Goal: Browse casually: Explore the website without a specific task or goal

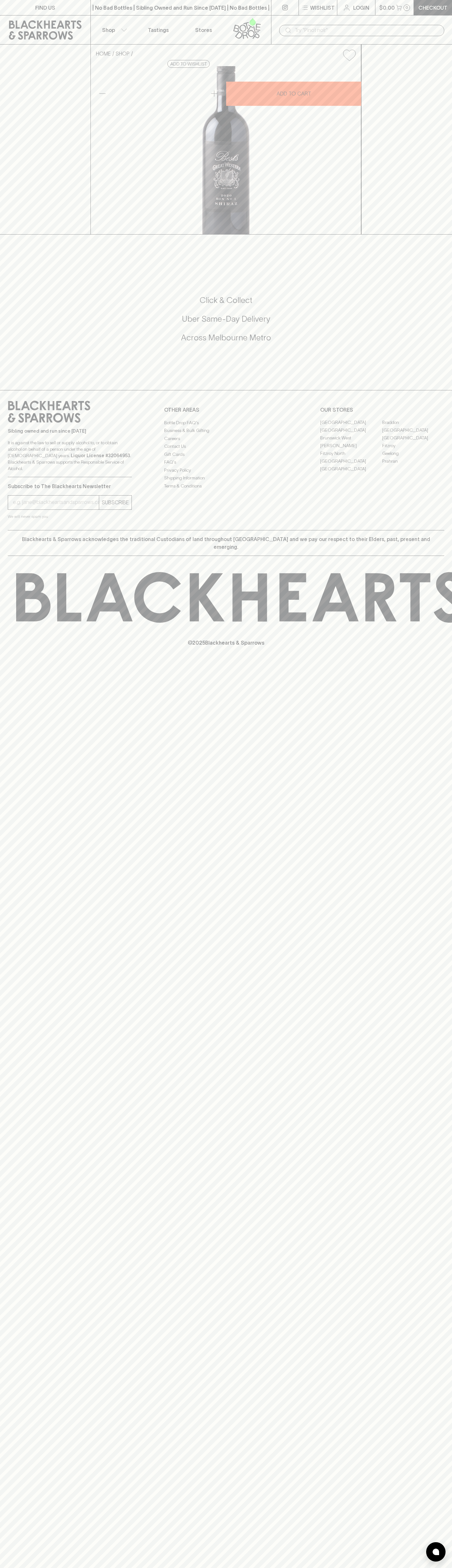
click at [69, 21] on icon at bounding box center [45, 30] width 81 height 19
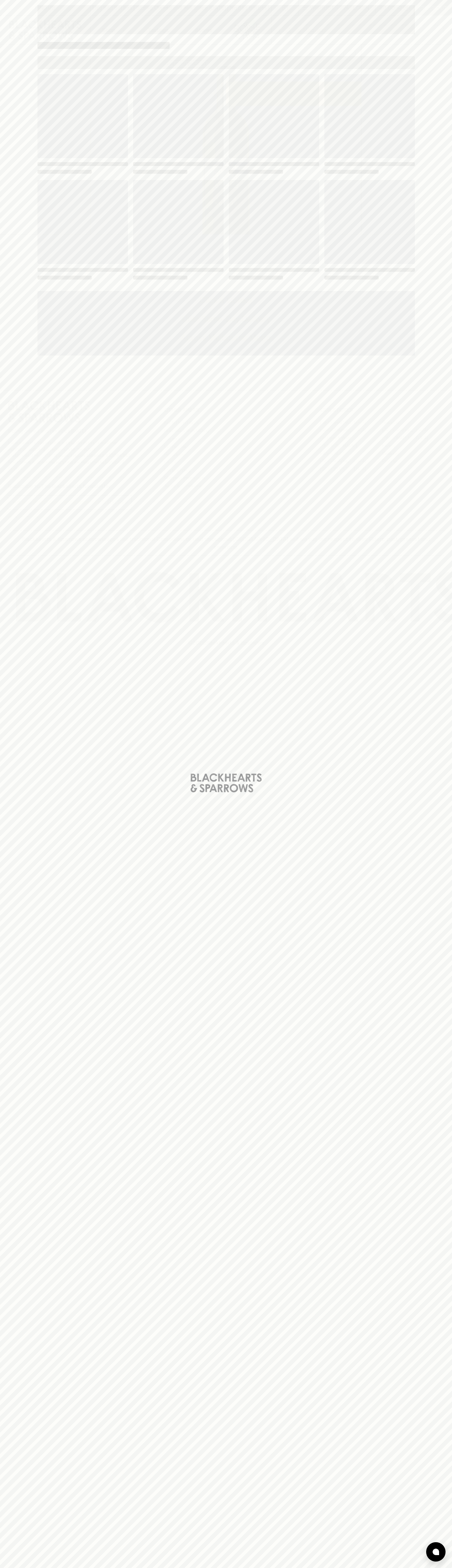
click at [406, 1567] on html "FIND US | No Bad Bottles | Sibling Owned and Run Since 2006 | No Bad Bottles | …" at bounding box center [226, 784] width 452 height 1568
click at [23, 551] on div "Loading" at bounding box center [226, 784] width 452 height 1568
